Goal: Transaction & Acquisition: Purchase product/service

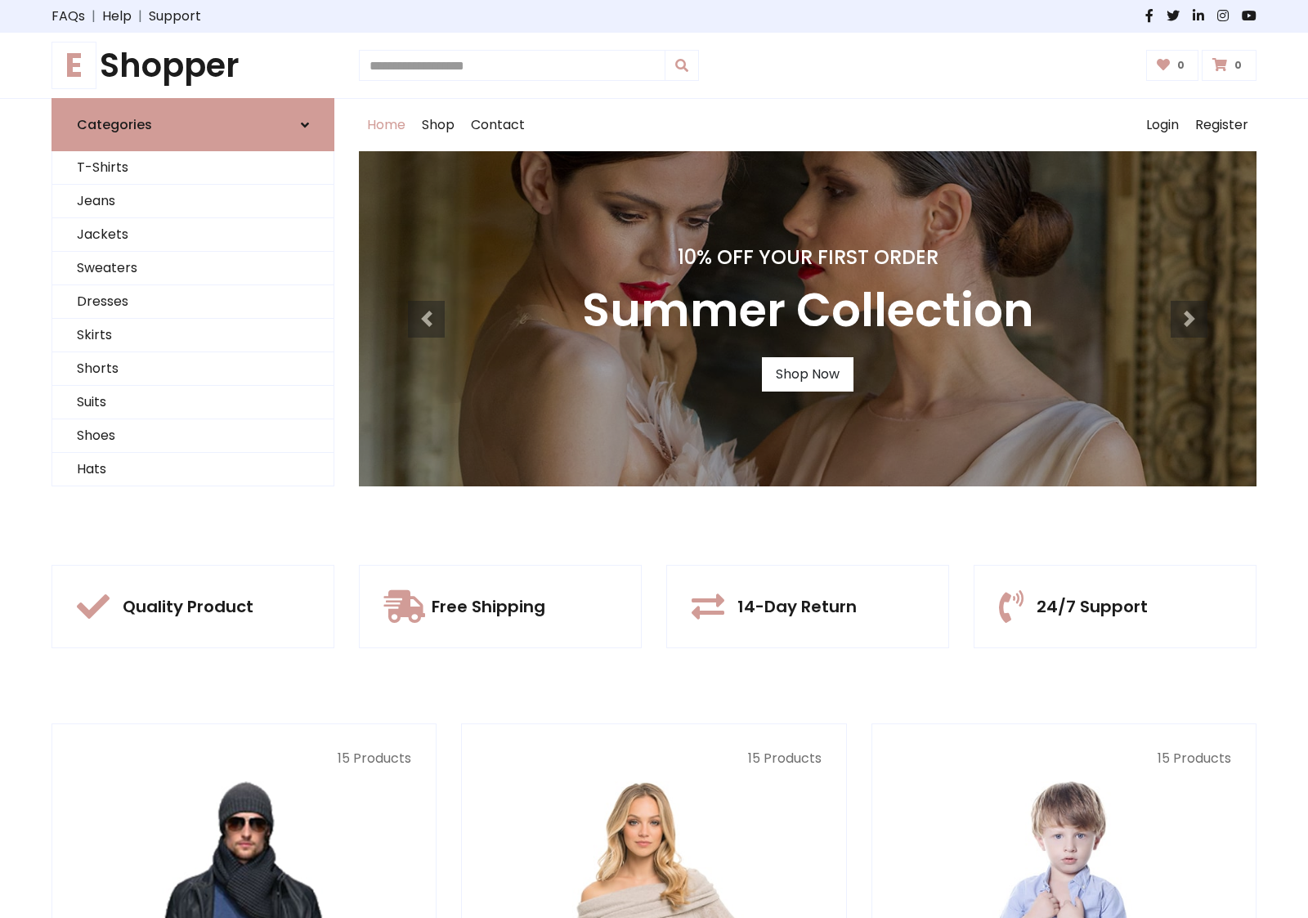
click at [654, 459] on div "10% Off Your First Order Summer Collection Shop Now" at bounding box center [808, 318] width 898 height 335
click at [807, 374] on link "Shop Now" at bounding box center [808, 374] width 92 height 34
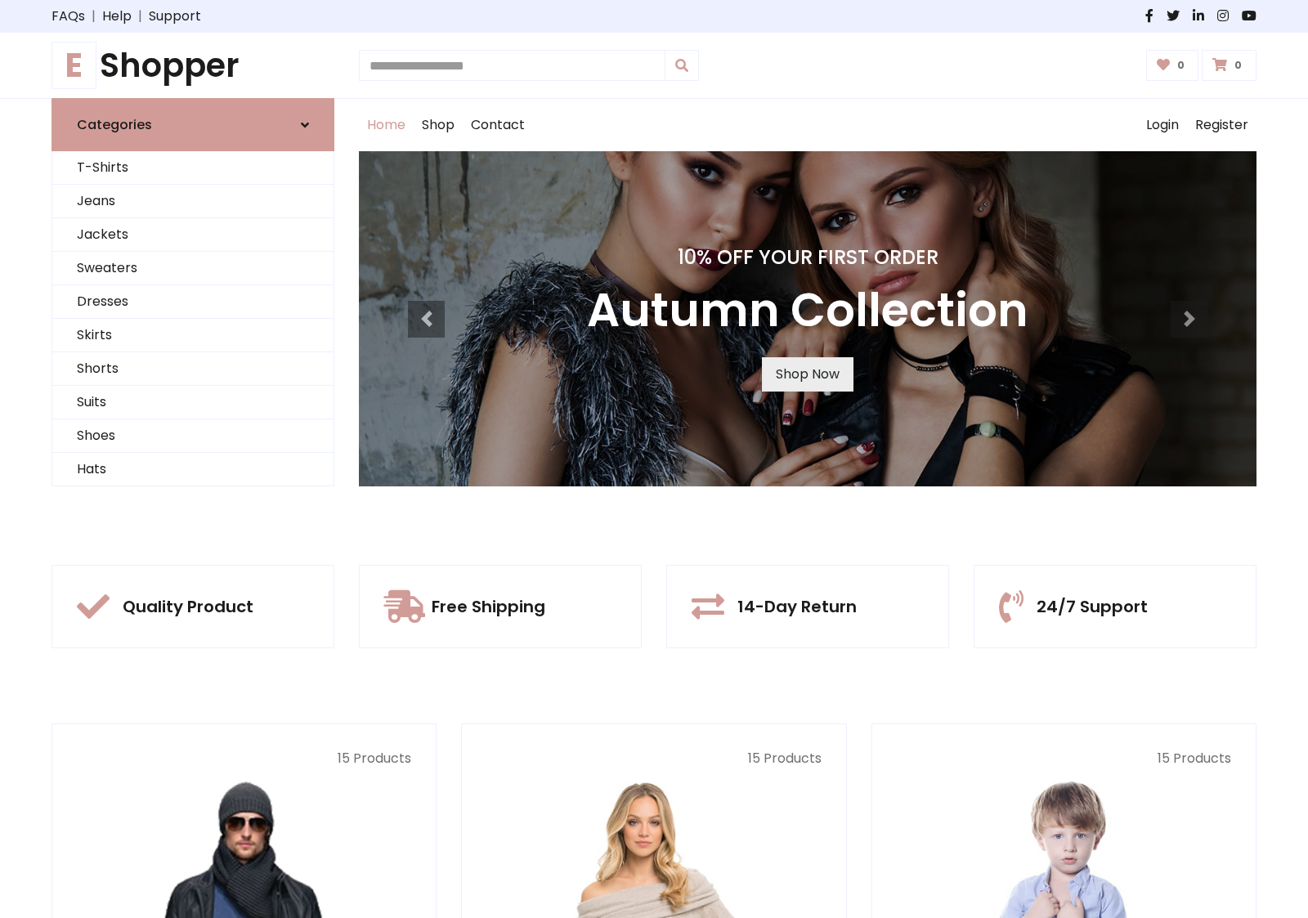
click at [807, 374] on link "Shop Now" at bounding box center [808, 374] width 92 height 34
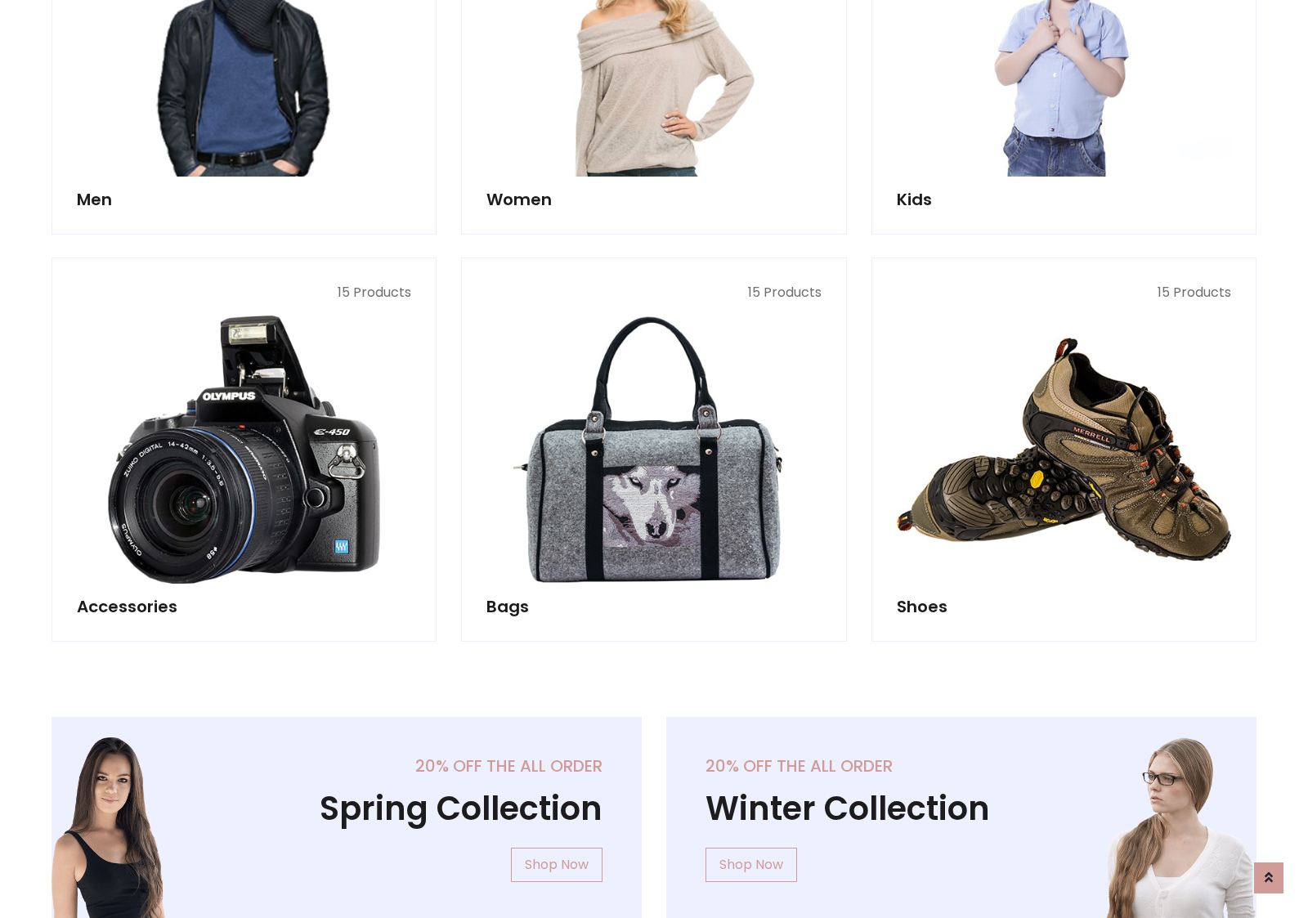
scroll to position [1630, 0]
